Goal: Transaction & Acquisition: Download file/media

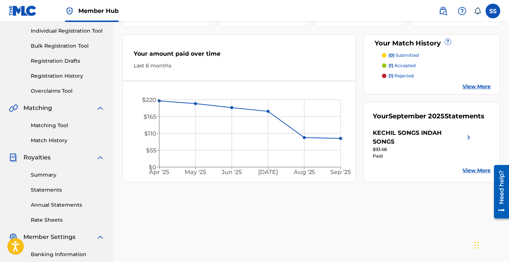
scroll to position [140, 0]
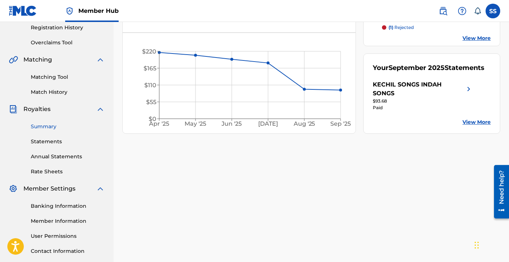
click at [45, 127] on link "Summary" at bounding box center [68, 127] width 74 height 8
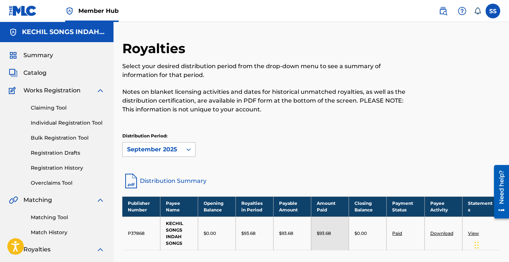
click at [188, 150] on icon at bounding box center [188, 149] width 7 height 7
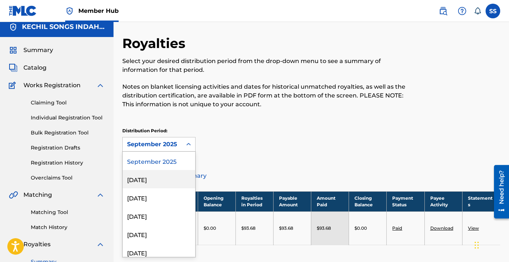
scroll to position [1, 0]
click at [147, 194] on div "[DATE]" at bounding box center [159, 196] width 72 height 18
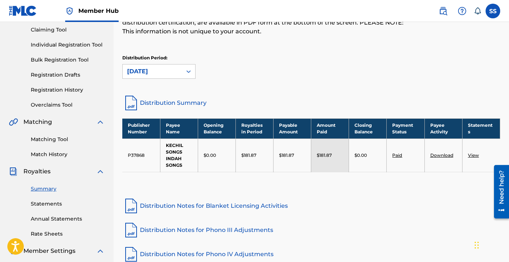
scroll to position [89, 0]
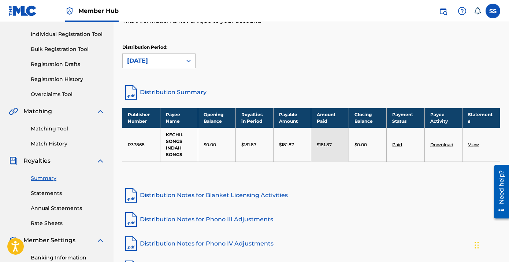
click at [474, 144] on link "View" at bounding box center [473, 144] width 11 height 5
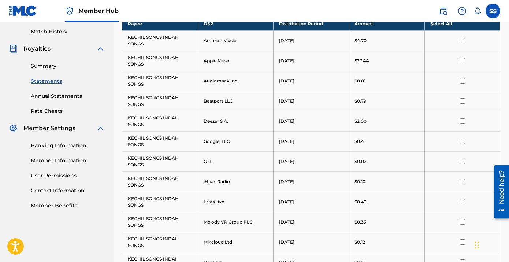
scroll to position [189, 0]
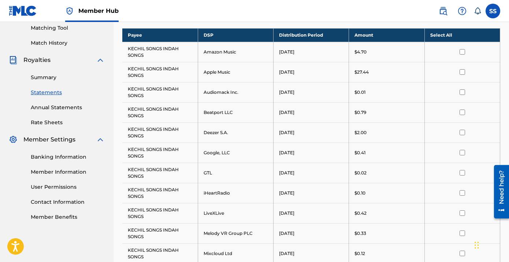
click at [456, 39] on th "Select All" at bounding box center [461, 35] width 75 height 14
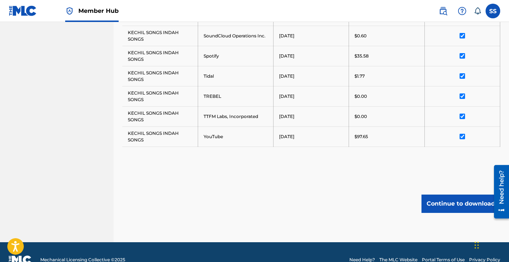
scroll to position [502, 0]
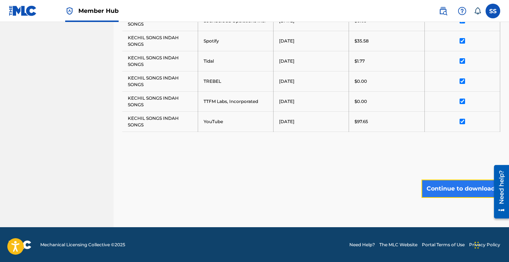
click at [455, 187] on button "Continue to download" at bounding box center [460, 188] width 79 height 18
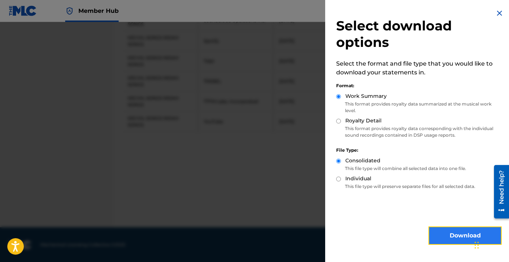
click at [450, 230] on button "Download" at bounding box center [464, 235] width 73 height 18
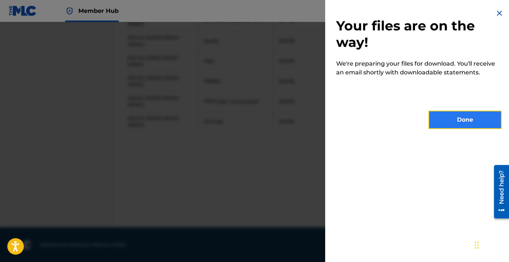
click at [464, 123] on button "Done" at bounding box center [464, 120] width 73 height 18
